Goal: Entertainment & Leisure: Consume media (video, audio)

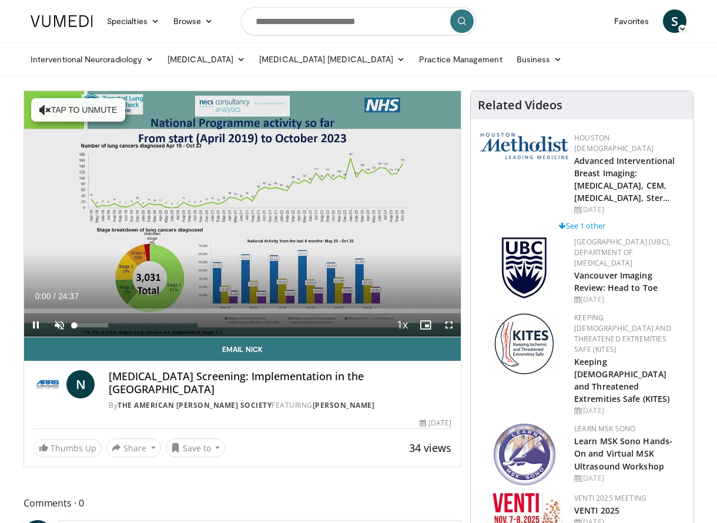
click at [61, 327] on span "Video Player" at bounding box center [60, 325] width 24 height 24
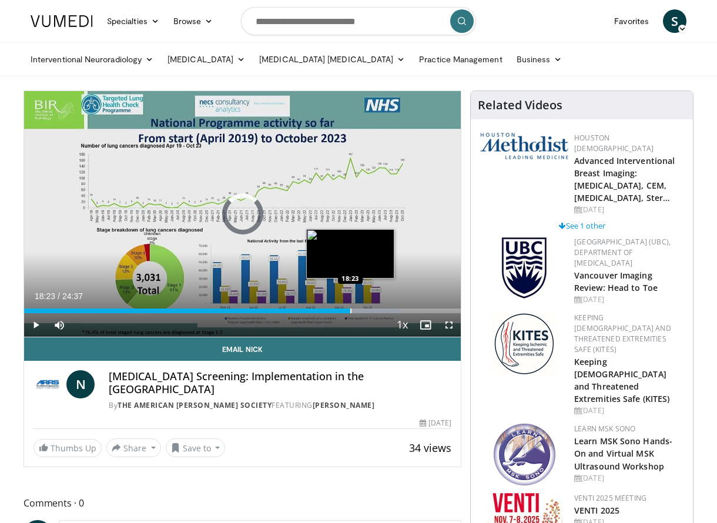
click at [350, 313] on div "Progress Bar" at bounding box center [350, 311] width 1 height 5
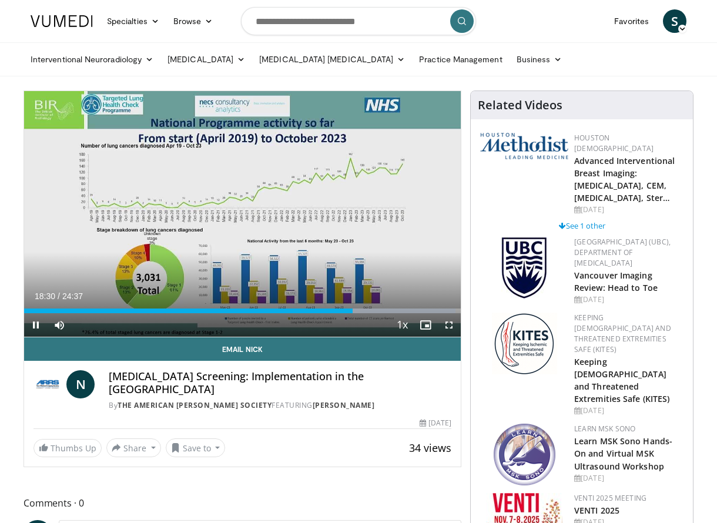
scroll to position [0, 1]
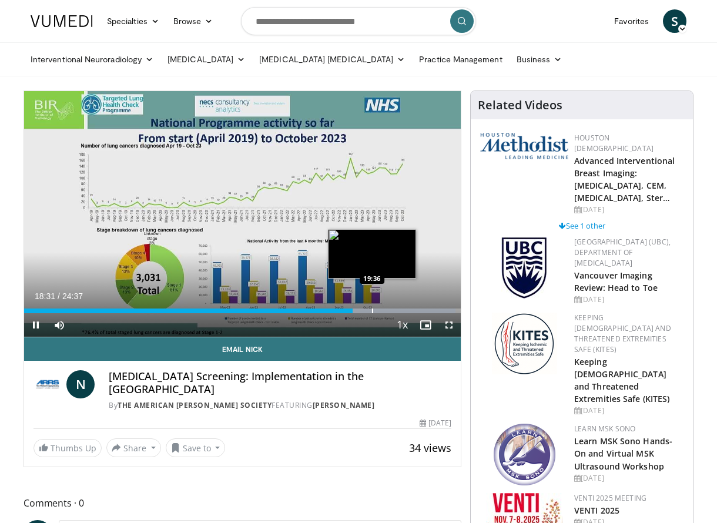
click at [372, 311] on div "Progress Bar" at bounding box center [372, 311] width 1 height 5
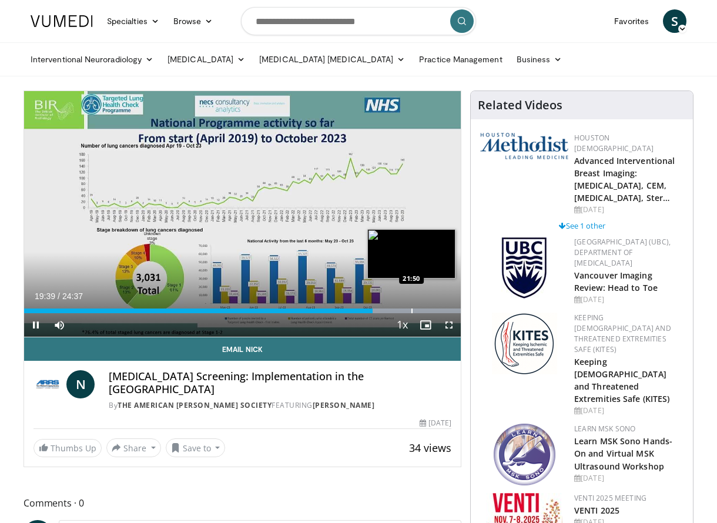
click at [411, 311] on div "Progress Bar" at bounding box center [411, 311] width 1 height 5
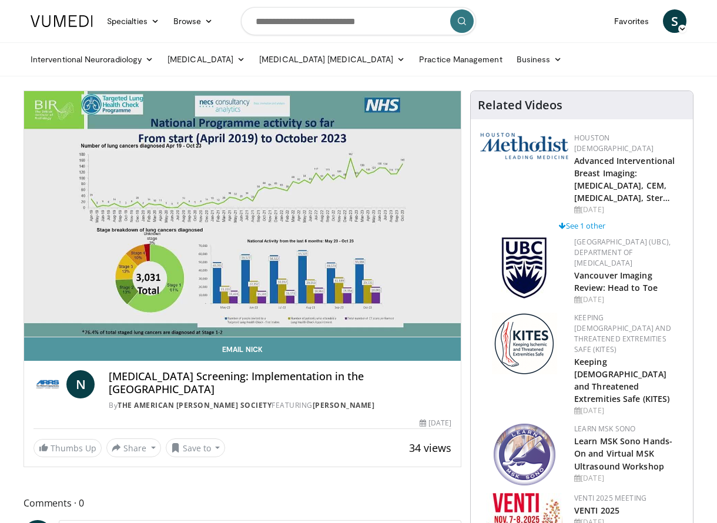
scroll to position [7, 0]
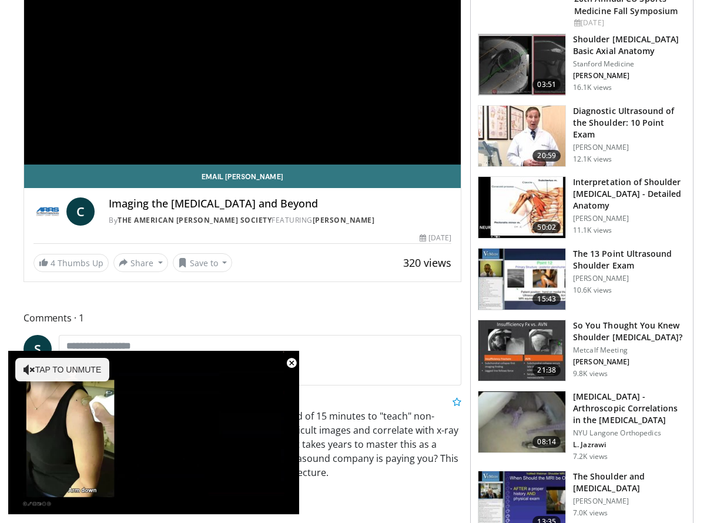
scroll to position [254, 0]
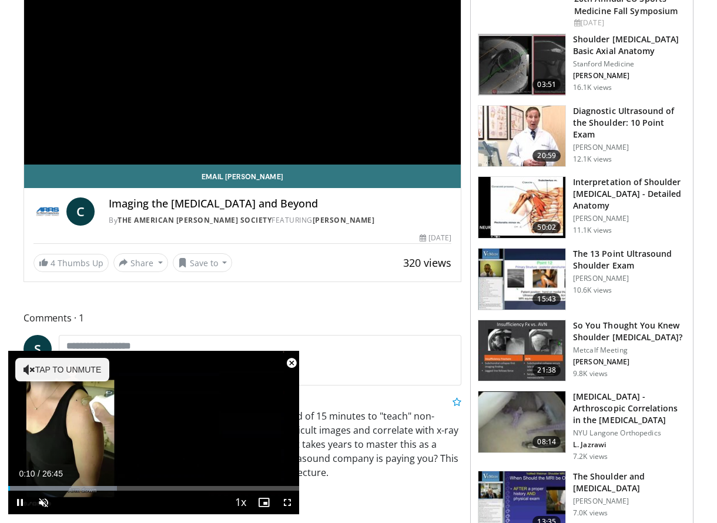
click at [293, 364] on span "Video Player" at bounding box center [292, 363] width 24 height 24
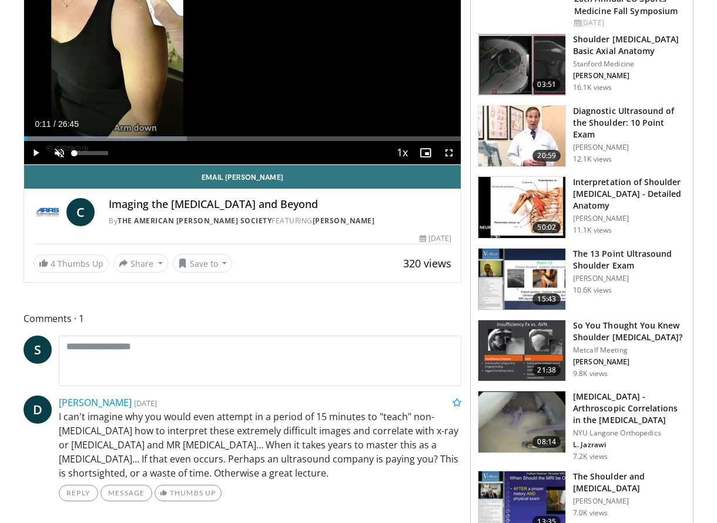
click at [52, 146] on span "Video Player" at bounding box center [60, 153] width 24 height 24
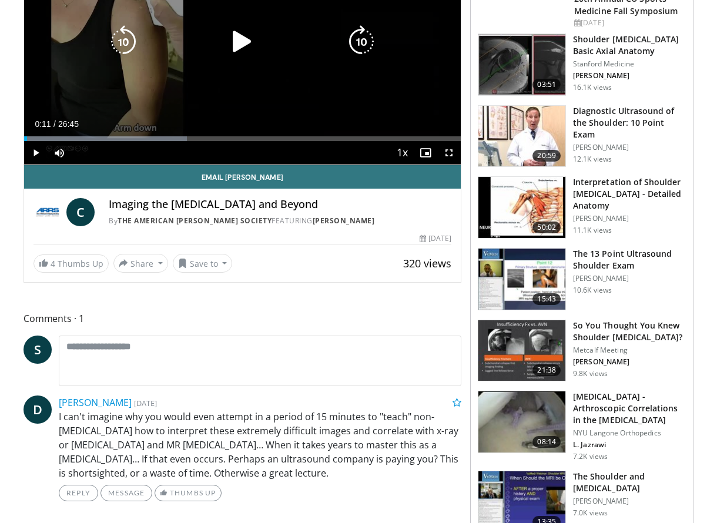
click at [248, 41] on icon "Video Player" at bounding box center [242, 41] width 33 height 33
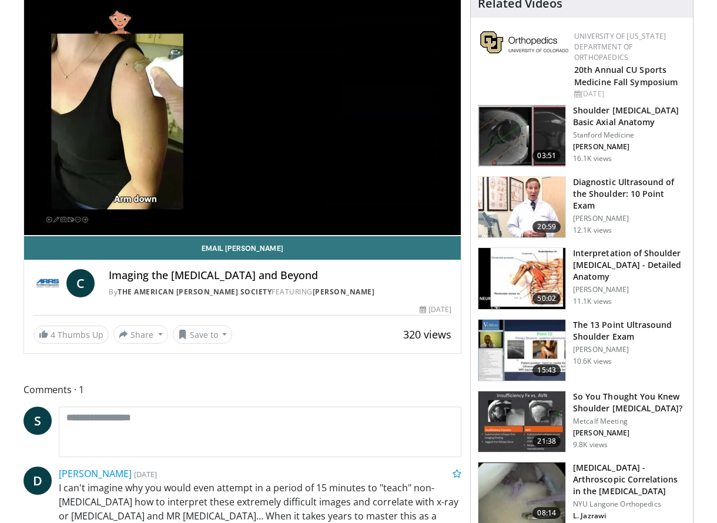
scroll to position [180, 0]
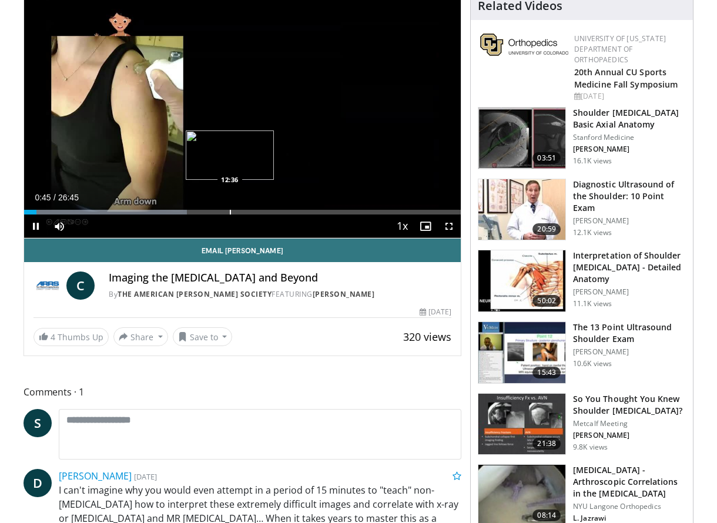
click at [230, 214] on div "Progress Bar" at bounding box center [230, 212] width 1 height 5
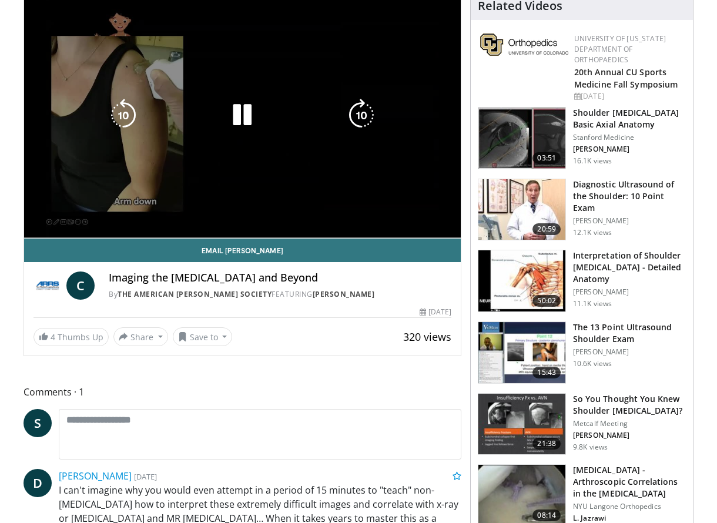
click at [278, 238] on div "Current Time 12:37 / Duration 26:45 Pause Skip Backward Skip Forward Mute Loade…" at bounding box center [242, 250] width 437 height 24
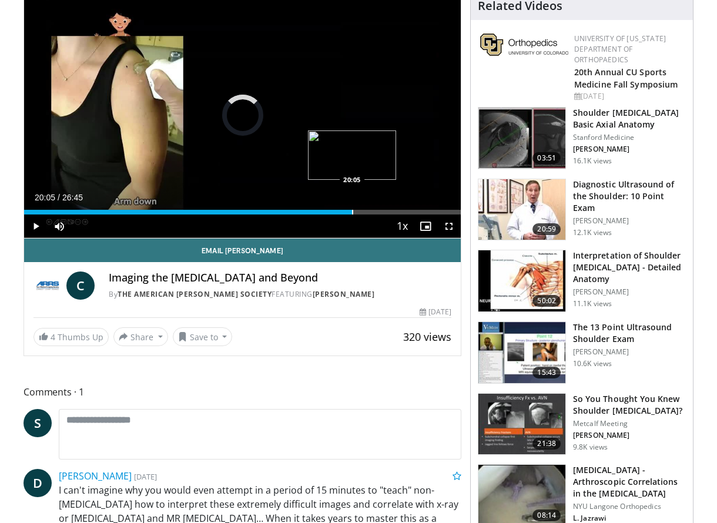
click at [352, 214] on div "Progress Bar" at bounding box center [352, 212] width 1 height 5
